Goal: Task Accomplishment & Management: Manage account settings

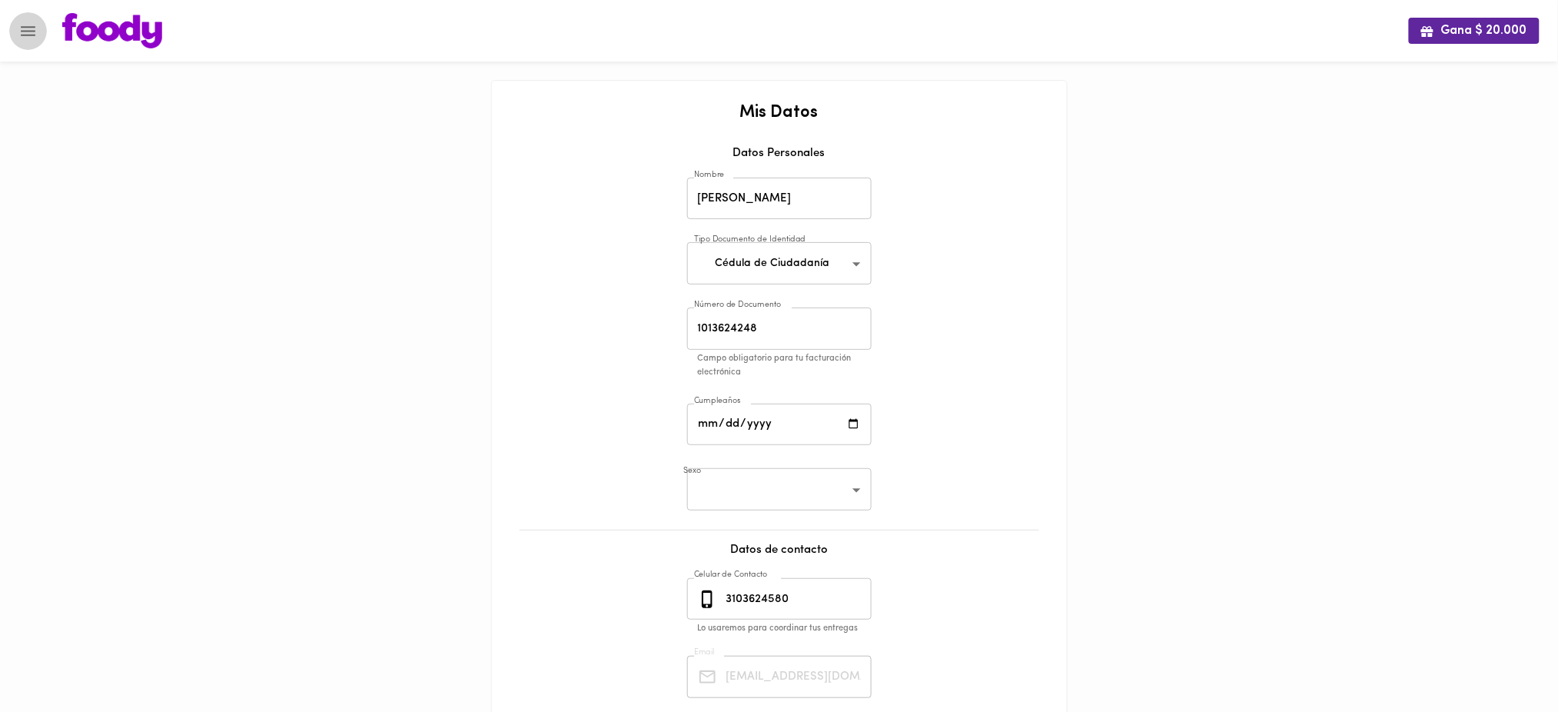
click at [29, 29] on icon "Menu" at bounding box center [27, 31] width 19 height 19
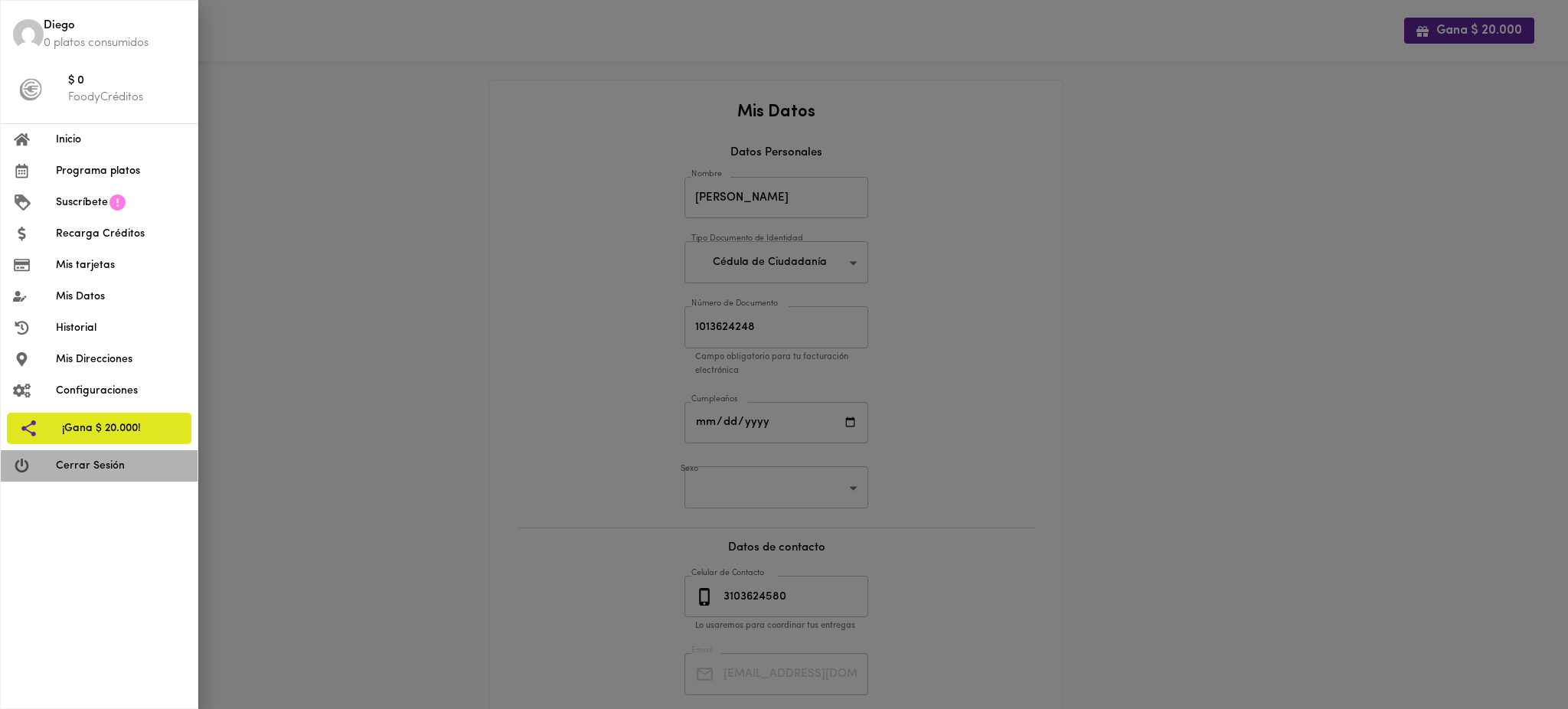
click at [101, 471] on span "Cerrar Sesión" at bounding box center [121, 466] width 130 height 16
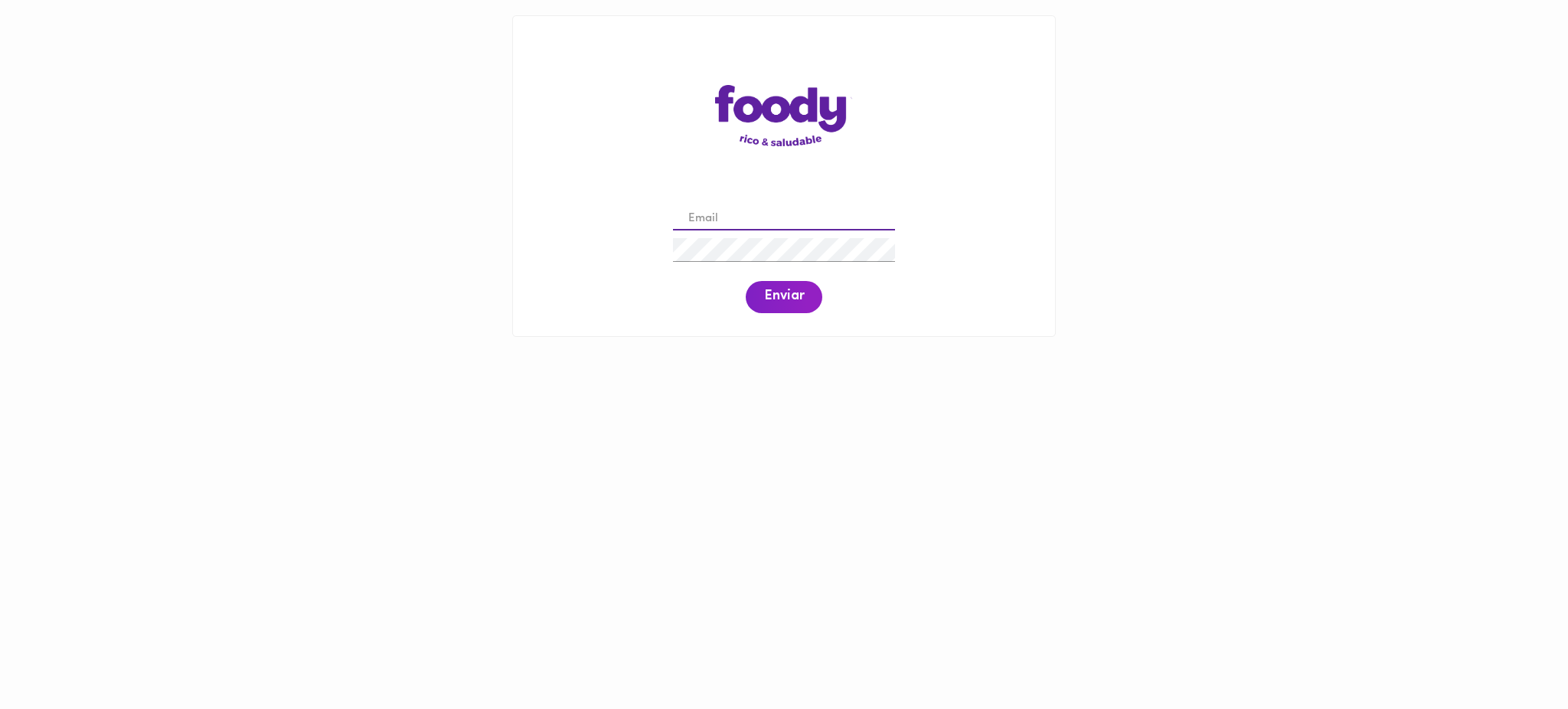
click at [762, 219] on input "email" at bounding box center [784, 219] width 222 height 24
paste input "[EMAIL_ADDRESS][DOMAIN_NAME]"
type input "[EMAIL_ADDRESS][DOMAIN_NAME]"
click at [776, 302] on span "Enviar" at bounding box center [784, 297] width 40 height 17
